Goal: Task Accomplishment & Management: Manage account settings

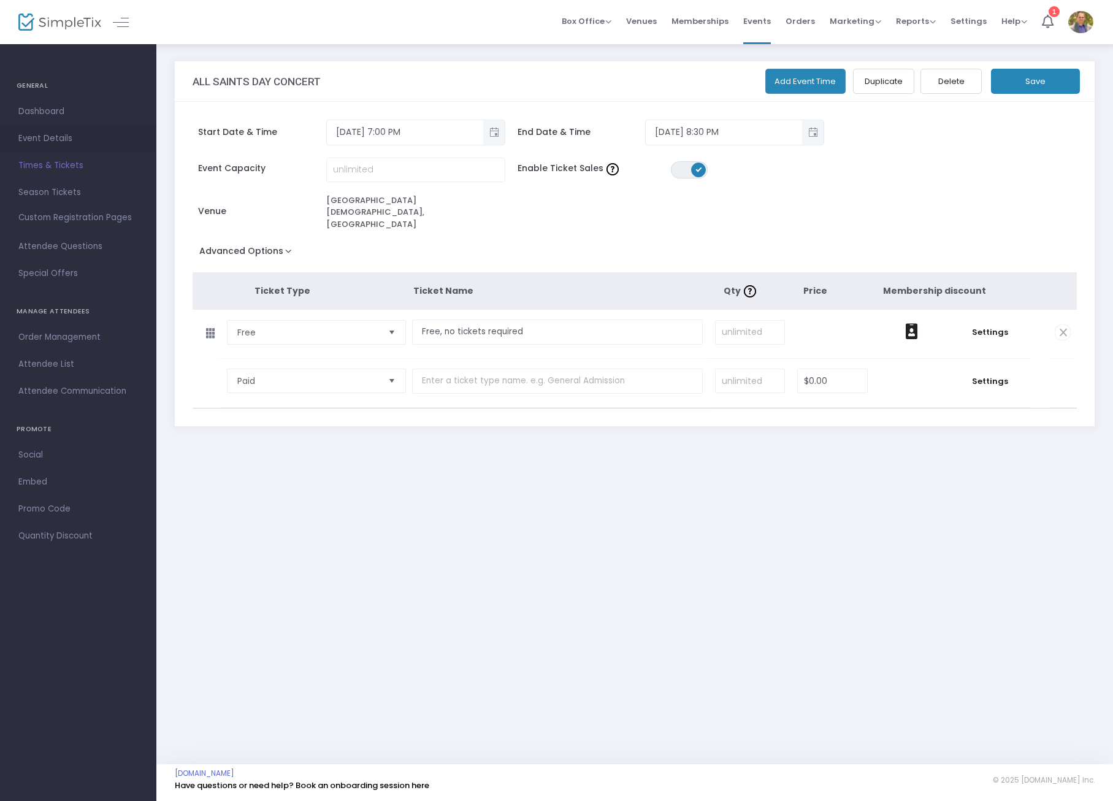
click at [43, 134] on span "Event Details" at bounding box center [78, 139] width 120 height 16
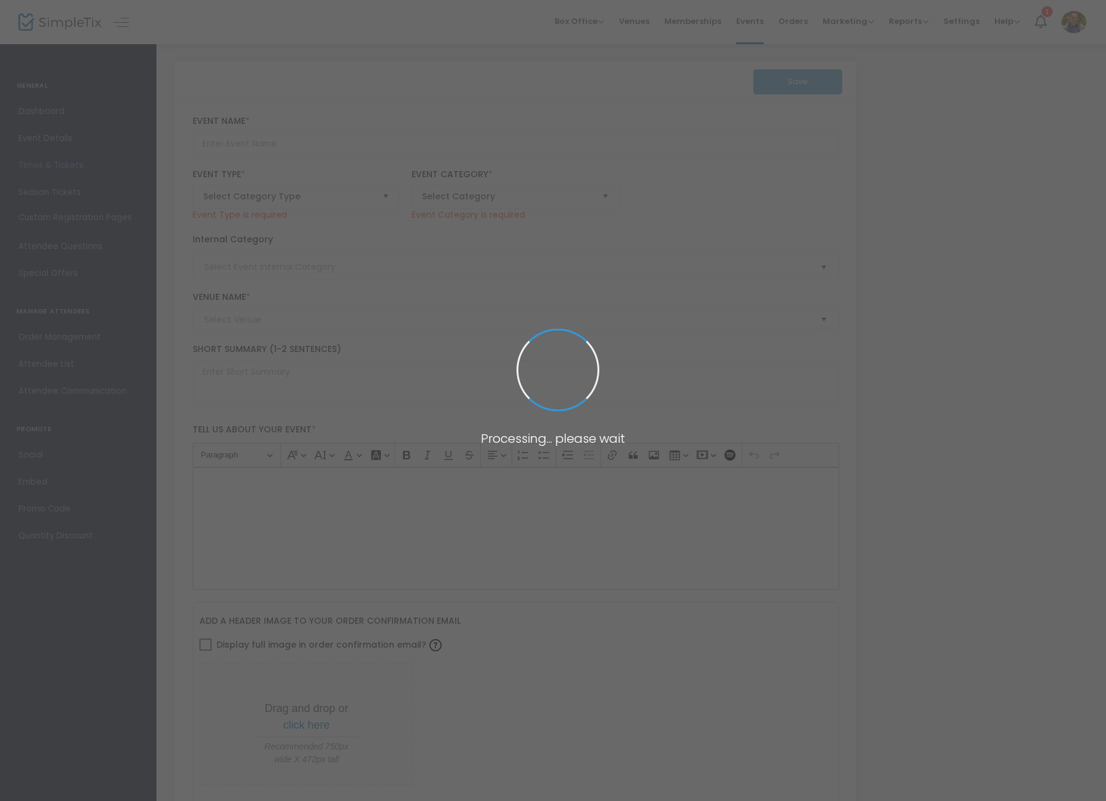
type input "ALL SAINTS DAY CONCERT"
type textarea "ALL SAINTS DAY CONCERT [DATE] 7:00 pm"
type input "Free, no tickets required"
type input "[GEOGRAPHIC_DATA][DEMOGRAPHIC_DATA], [GEOGRAPHIC_DATA]"
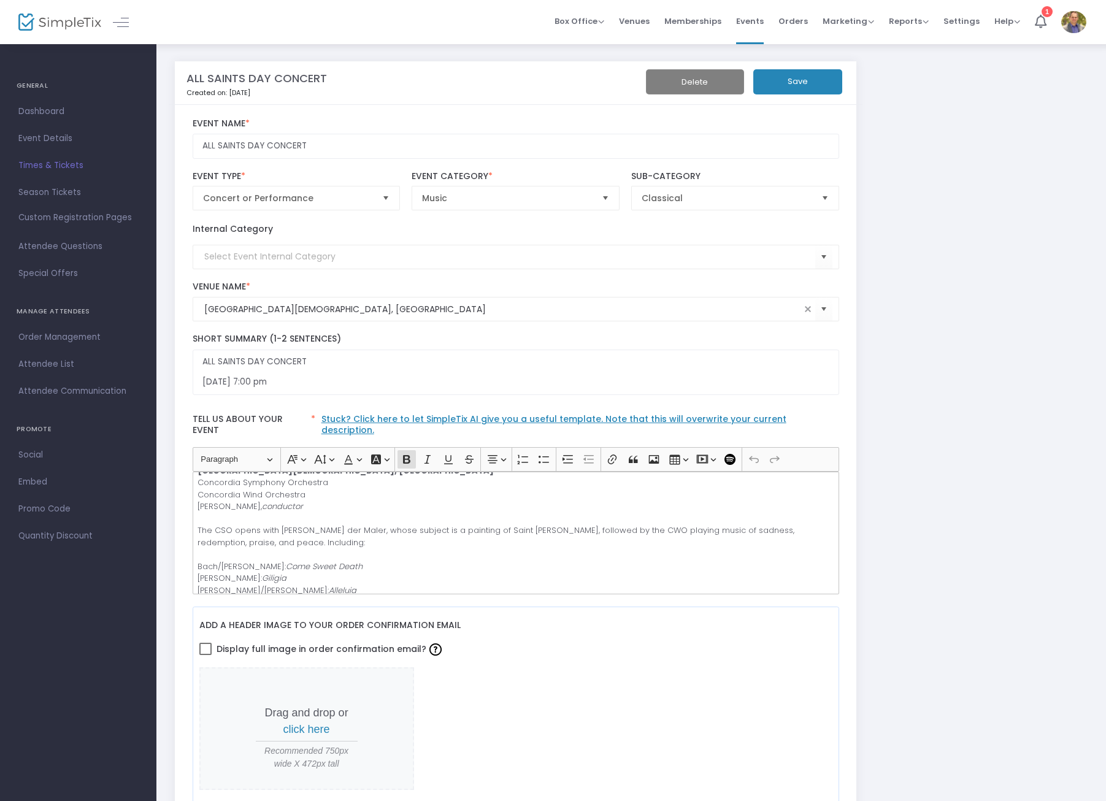
scroll to position [64, 0]
drag, startPoint x: 391, startPoint y: 517, endPoint x: 328, endPoint y: 514, distance: 63.2
click at [328, 514] on p "[DATE] 7:00 pm Mount of [DEMOGRAPHIC_DATA], Mission Viejo Concordia Symphony Or…" at bounding box center [514, 549] width 635 height 204
click at [424, 453] on icon "Editor toolbar" at bounding box center [427, 459] width 12 height 12
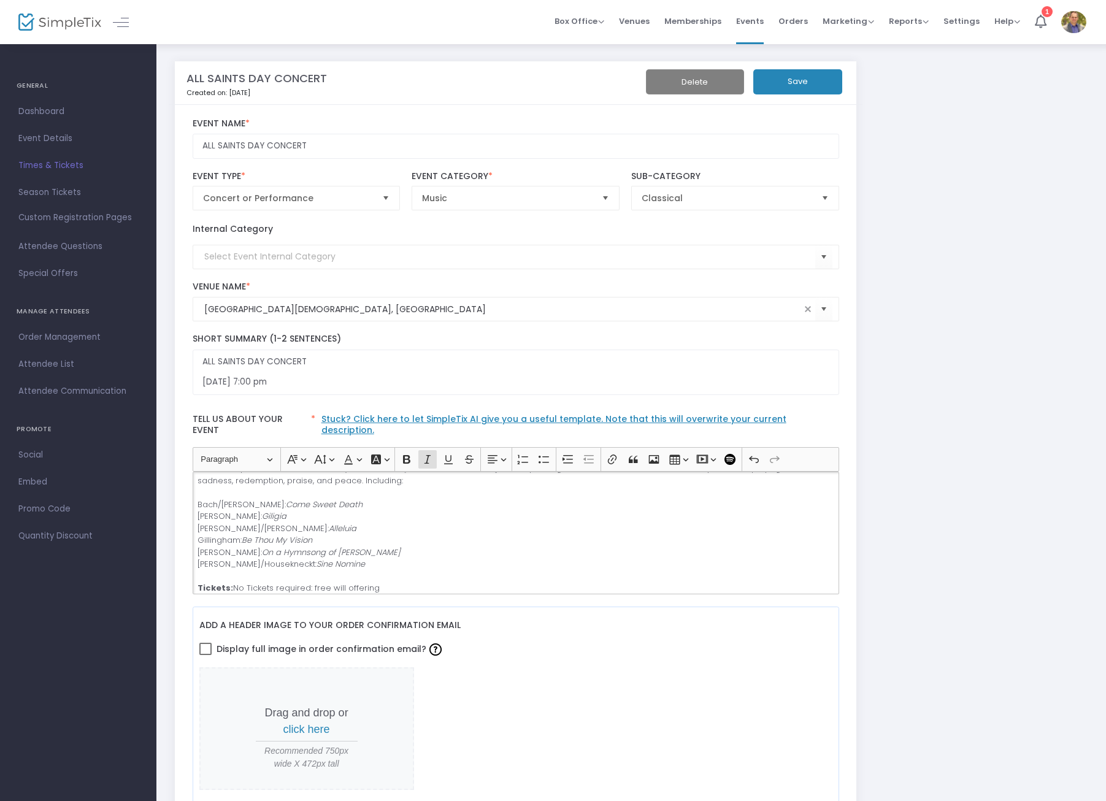
scroll to position [123, 0]
click at [272, 517] on p "[DATE] 7:00 pm Mount of [DEMOGRAPHIC_DATA], Mission Viejo Concordia Symphony Or…" at bounding box center [514, 490] width 635 height 204
click at [321, 552] on p "[DATE] 7:00 pm Mount of [DEMOGRAPHIC_DATA], Mission Viejo Concordia Symphony Or…" at bounding box center [514, 490] width 635 height 204
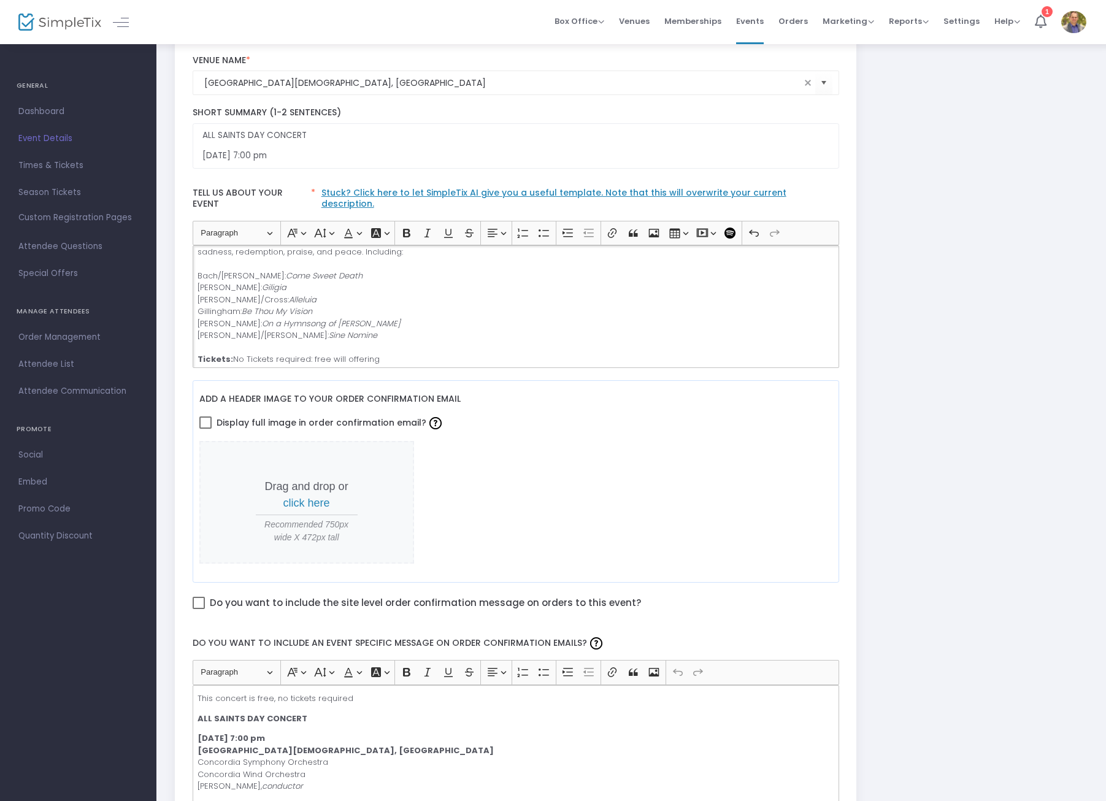
scroll to position [161, 0]
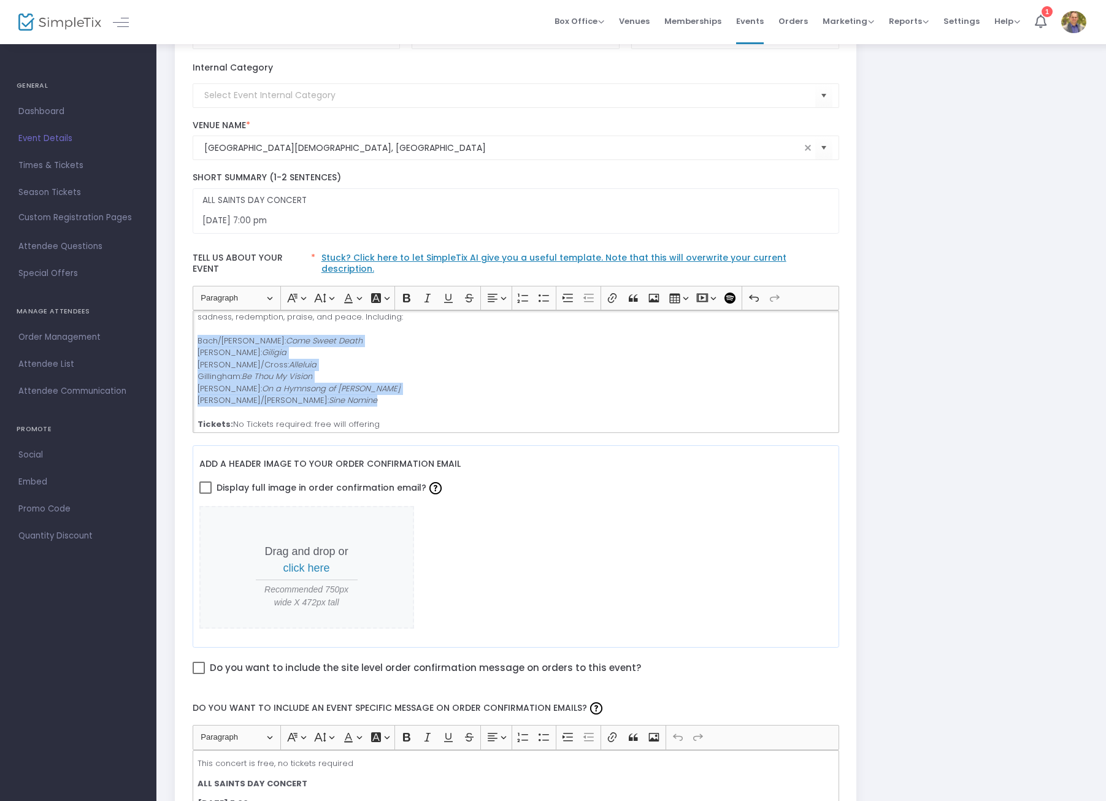
drag, startPoint x: 359, startPoint y: 395, endPoint x: 197, endPoint y: 330, distance: 174.8
click at [197, 330] on p "[DATE] 7:00 pm Mount of [DEMOGRAPHIC_DATA], Mission Viejo Concordia Symphony Or…" at bounding box center [514, 329] width 635 height 204
copy p "[PERSON_NAME]/[PERSON_NAME]: Come Sweet Death [PERSON_NAME]: Giligia [PERSON_NA…"
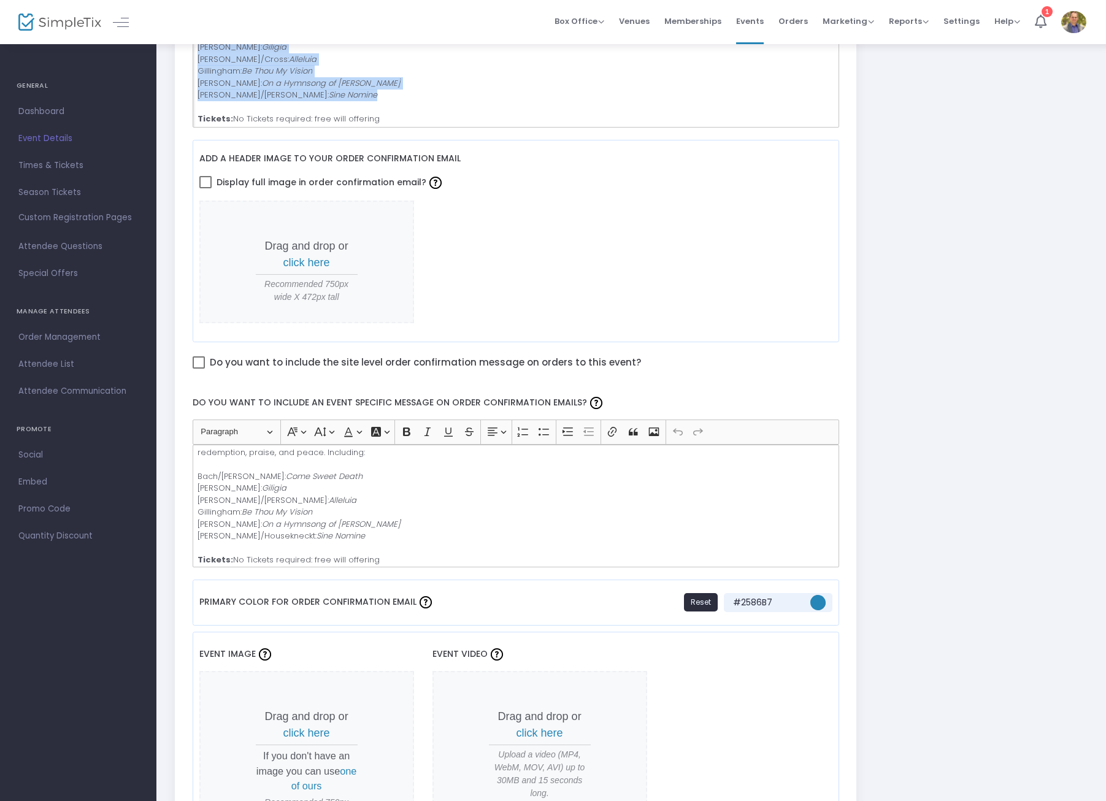
scroll to position [131, 0]
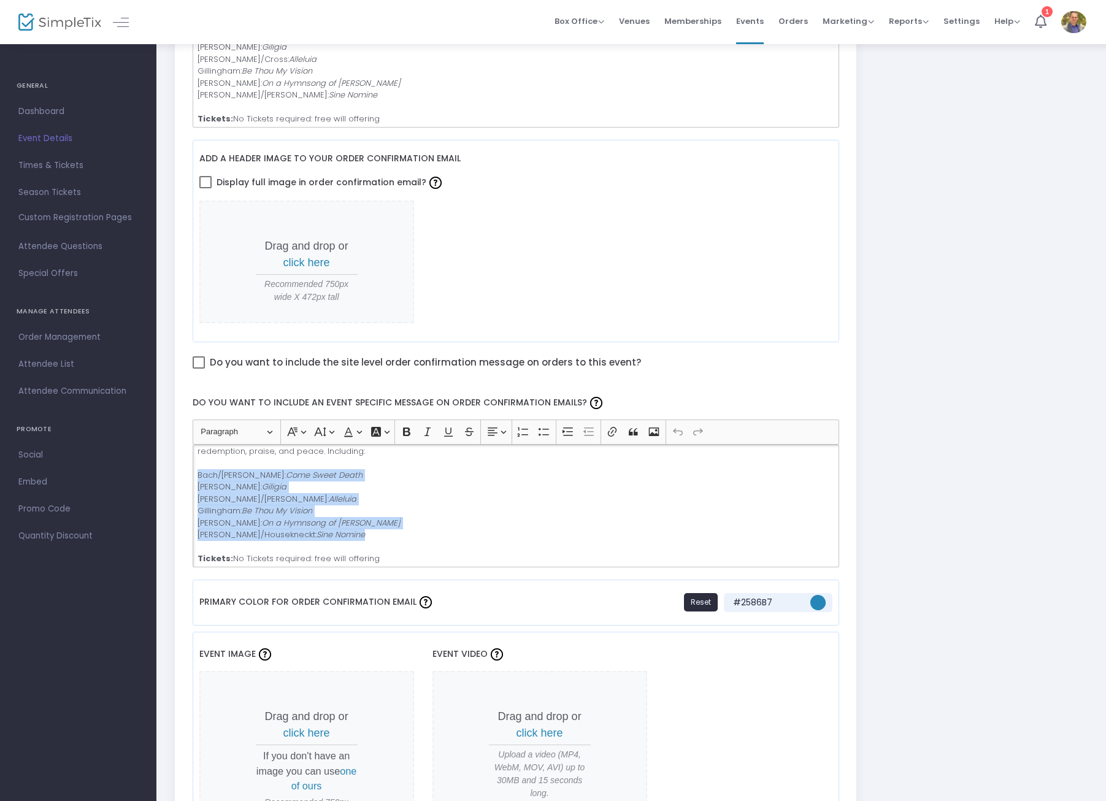
drag, startPoint x: 384, startPoint y: 525, endPoint x: 197, endPoint y: 464, distance: 196.8
click at [197, 464] on div "This concert is free, no tickets required ALL SAINTS DAY CONCERT [DATE] 7:00 pm…" at bounding box center [516, 506] width 646 height 123
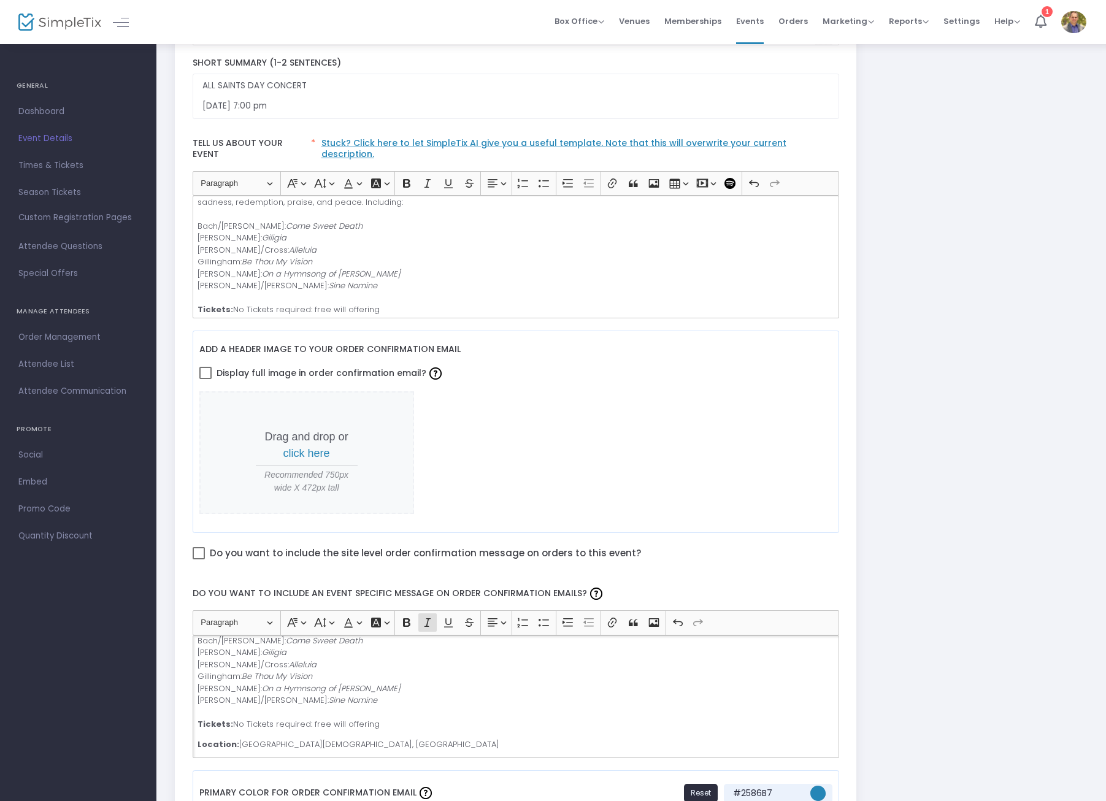
scroll to position [0, 0]
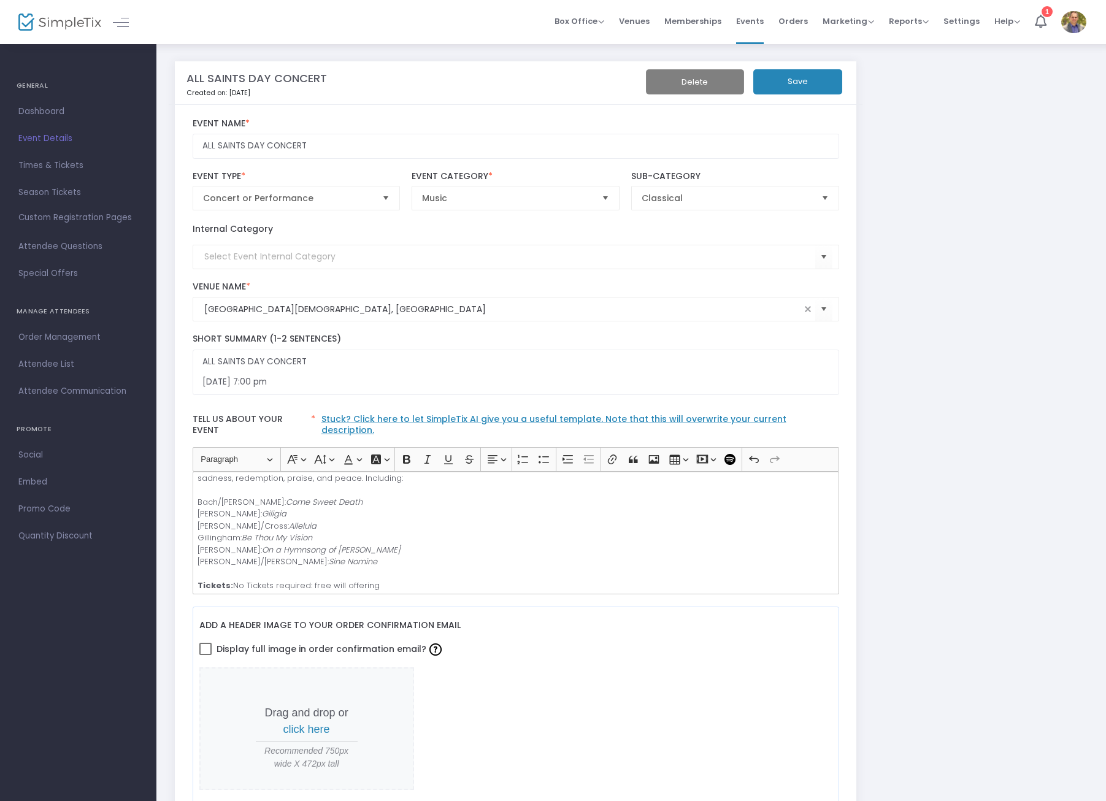
click at [784, 83] on button "Save" at bounding box center [797, 81] width 89 height 25
